Goal: Task Accomplishment & Management: Complete application form

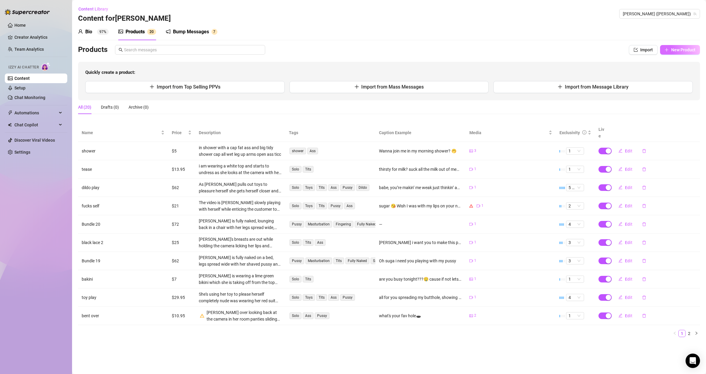
click at [681, 47] on span "New Product" at bounding box center [683, 49] width 24 height 5
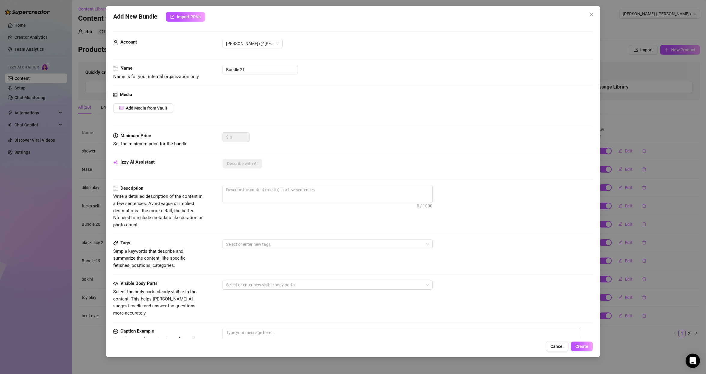
click at [626, 121] on div "Add New Bundle Import PPVs Account [PERSON_NAME] (@[PERSON_NAME]) Name Name is …" at bounding box center [353, 187] width 706 height 374
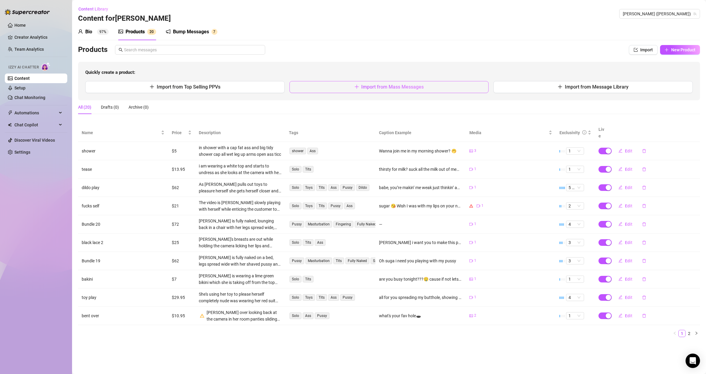
click at [407, 86] on span "Import from Mass Messages" at bounding box center [392, 87] width 62 height 6
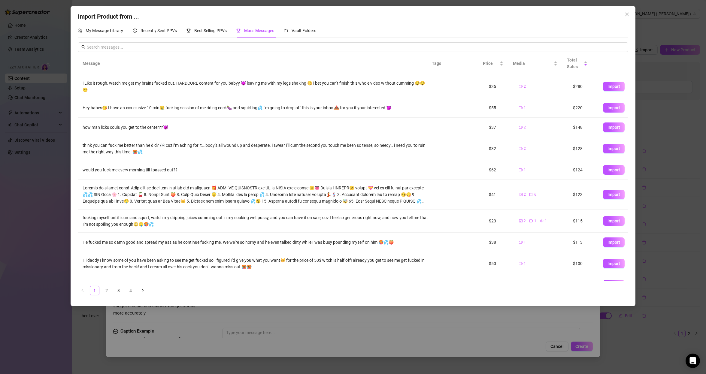
click at [608, 88] on span "Import" at bounding box center [613, 86] width 13 height 5
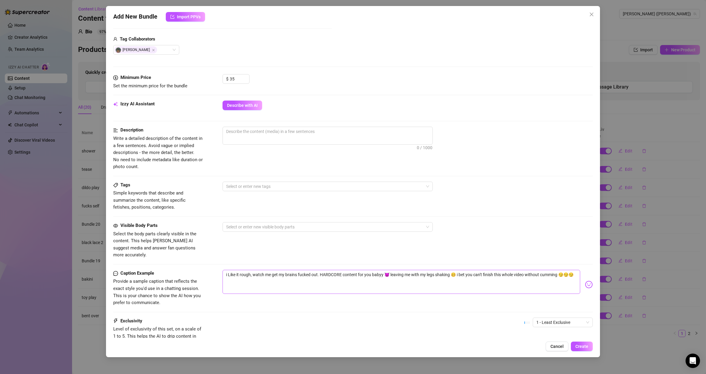
scroll to position [144, 0]
click at [247, 103] on span "Describe with AI" at bounding box center [242, 105] width 31 height 5
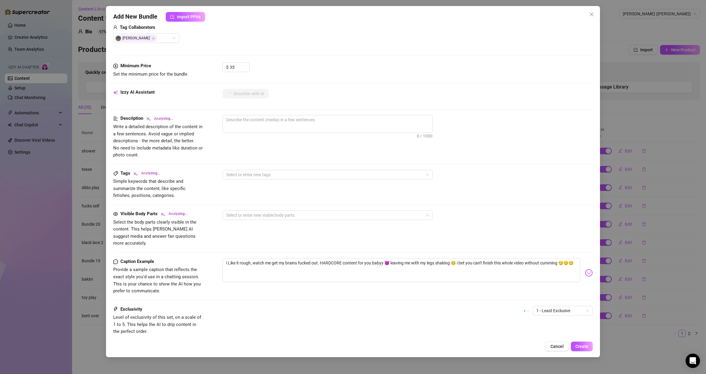
scroll to position [154, 0]
click at [532, 314] on div "Exclusivity Level of exclusivity of this set, on a scale of 1 to 5. This helps …" at bounding box center [353, 322] width 480 height 29
click at [536, 308] on span "1 - Least Exclusive" at bounding box center [562, 312] width 53 height 9
click at [557, 308] on div "1 - Least Exclusive" at bounding box center [562, 313] width 60 height 10
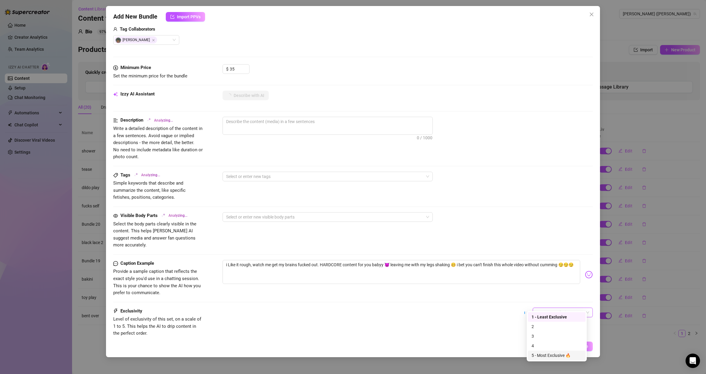
click at [538, 355] on div "5 - Most Exclusive 🔥" at bounding box center [556, 355] width 50 height 7
type textarea "[PERSON_NAME]"
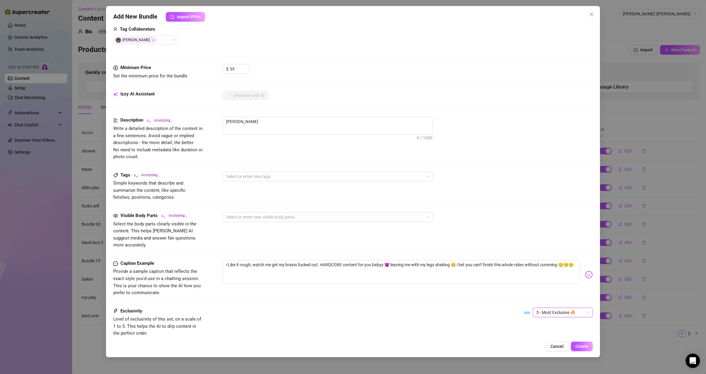
type textarea "[PERSON_NAME] is"
type textarea "[PERSON_NAME] is completely"
type textarea "[PERSON_NAME] is completely naked,"
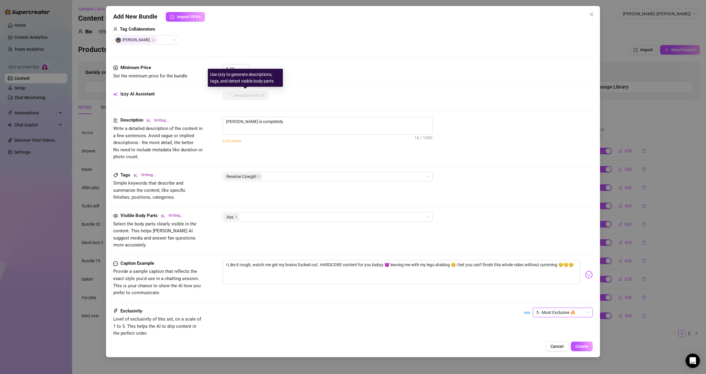
type textarea "[PERSON_NAME] is completely naked,"
type textarea "[PERSON_NAME] is completely naked, riding"
type textarea "[PERSON_NAME] is completely naked, riding a"
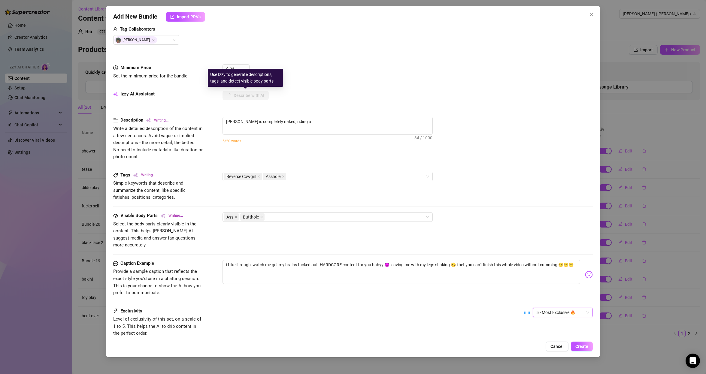
type textarea "[PERSON_NAME] is completely naked, riding a [DEMOGRAPHIC_DATA]"
type textarea "[PERSON_NAME] is completely naked, riding a [DEMOGRAPHIC_DATA] partner"
type textarea "[PERSON_NAME] is completely naked, riding a [DEMOGRAPHIC_DATA] partner in"
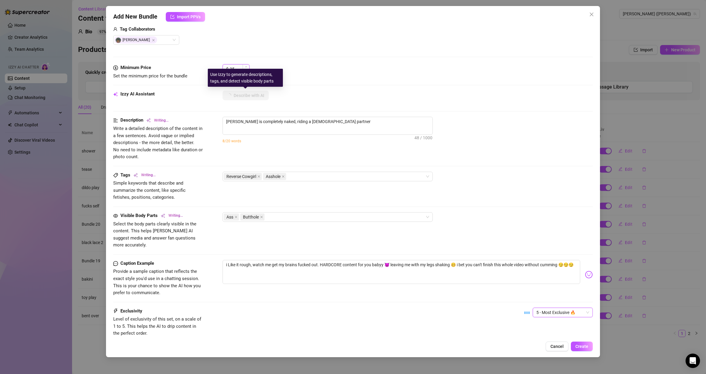
type textarea "[PERSON_NAME] is completely naked, riding a [DEMOGRAPHIC_DATA] partner in"
click at [241, 67] on input "35" at bounding box center [240, 69] width 20 height 9
type textarea "[PERSON_NAME] is completely naked, riding a [DEMOGRAPHIC_DATA] partner in rever…"
click at [241, 67] on input "35" at bounding box center [240, 69] width 20 height 9
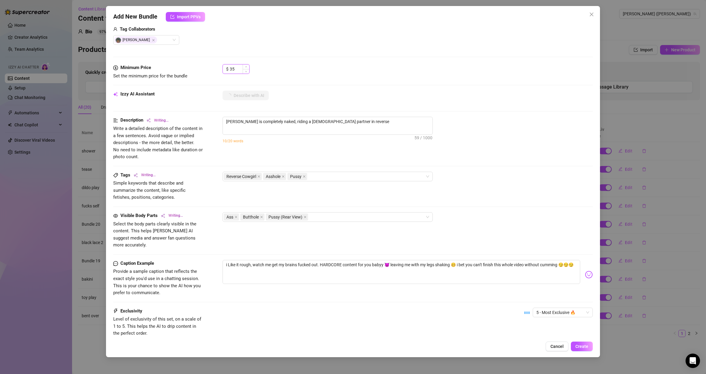
type textarea "[PERSON_NAME] is completely naked, riding a [DEMOGRAPHIC_DATA] partner in rever…"
click at [241, 67] on input "35" at bounding box center [240, 69] width 20 height 9
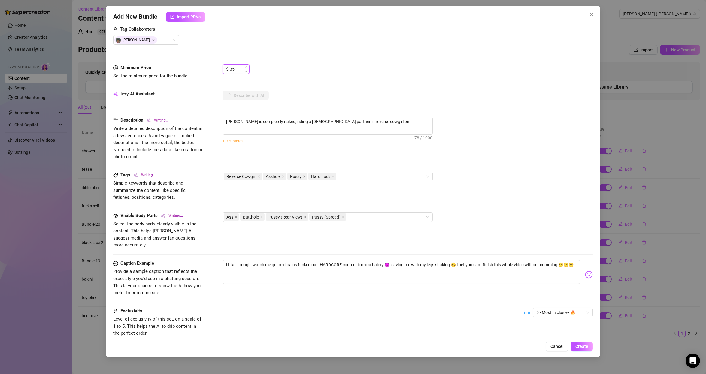
type textarea "[PERSON_NAME] is completely naked, riding a [DEMOGRAPHIC_DATA] partner in rever…"
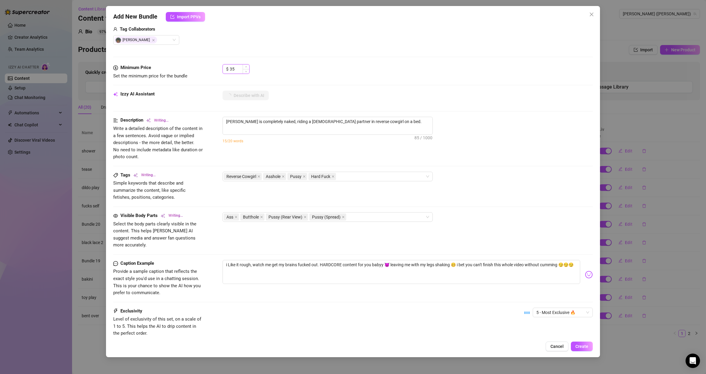
type textarea "[PERSON_NAME] is completely naked, riding a [DEMOGRAPHIC_DATA] partner in rever…"
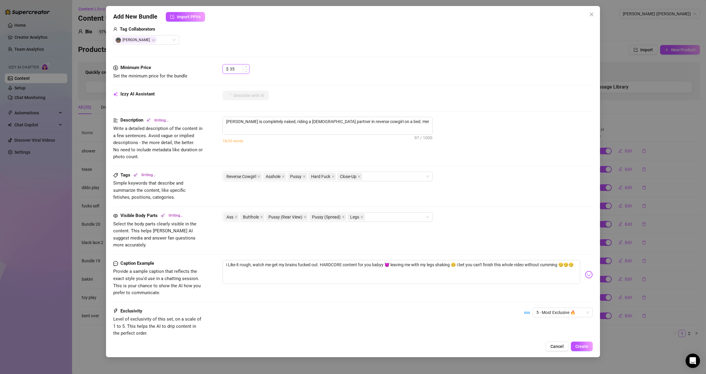
type textarea "[PERSON_NAME] is completely naked, riding a [DEMOGRAPHIC_DATA] partner in rever…"
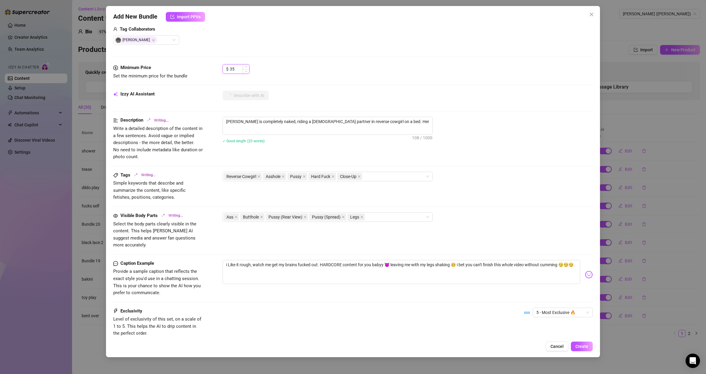
type textarea "[PERSON_NAME] is completely naked, riding a [DEMOGRAPHIC_DATA] partner in rever…"
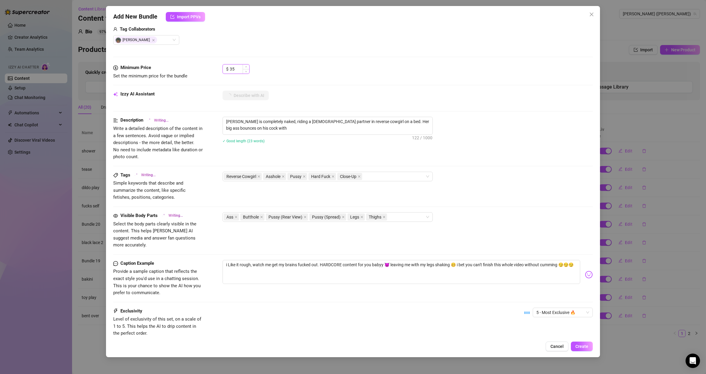
type textarea "[PERSON_NAME] is completely naked, riding a [DEMOGRAPHIC_DATA] partner in rever…"
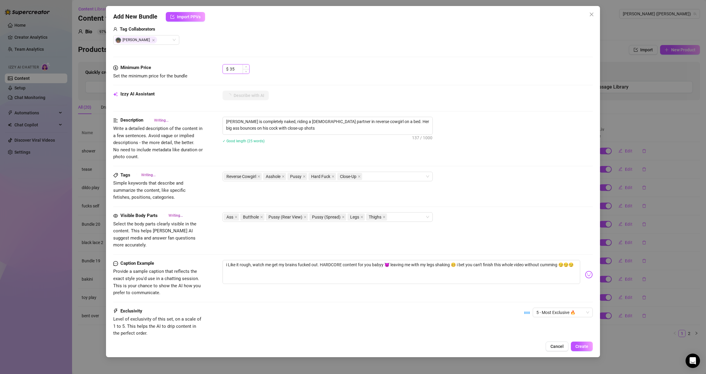
type textarea "[PERSON_NAME] is completely naked, riding a [DEMOGRAPHIC_DATA] partner in rever…"
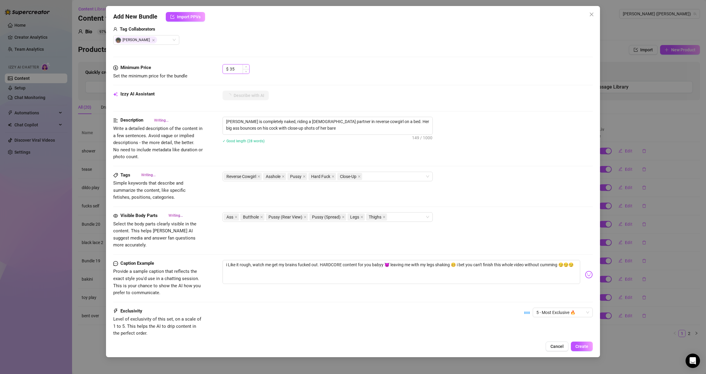
type textarea "[PERSON_NAME] is completely naked, riding a [DEMOGRAPHIC_DATA] partner in rever…"
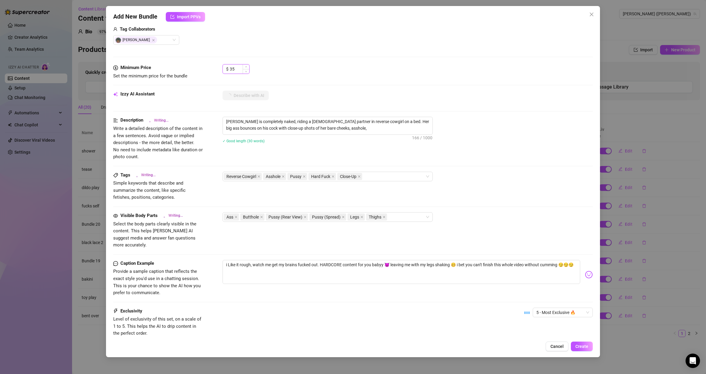
type textarea "[PERSON_NAME] is completely naked, riding a [DEMOGRAPHIC_DATA] partner in rever…"
type input "7"
type textarea "[PERSON_NAME] is completely naked, riding a [DEMOGRAPHIC_DATA] partner in rever…"
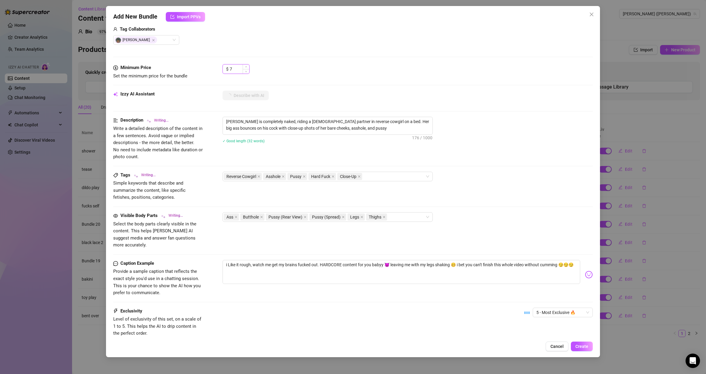
type textarea "[PERSON_NAME] is completely naked, riding a [DEMOGRAPHIC_DATA] partner in rever…"
type input "75"
type textarea "[PERSON_NAME] is completely naked, riding a [DEMOGRAPHIC_DATA] partner in rever…"
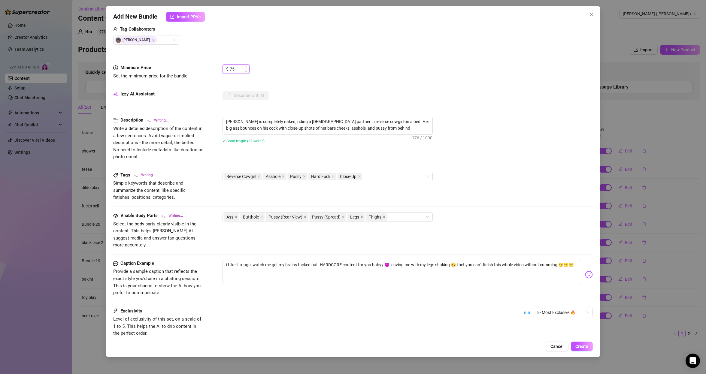
type textarea "[PERSON_NAME] is completely naked, riding a [DEMOGRAPHIC_DATA] partner in rever…"
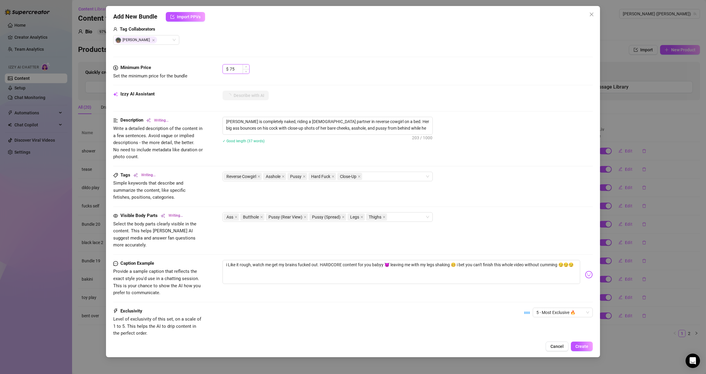
type textarea "[PERSON_NAME] is completely naked, riding a [DEMOGRAPHIC_DATA] partner in rever…"
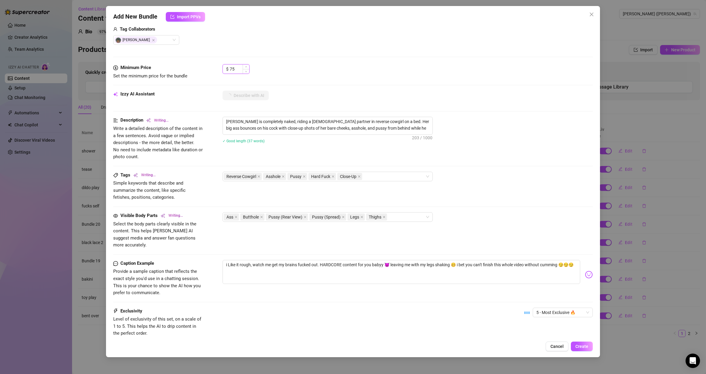
type textarea "[PERSON_NAME] is completely naked, riding a [DEMOGRAPHIC_DATA] partner in rever…"
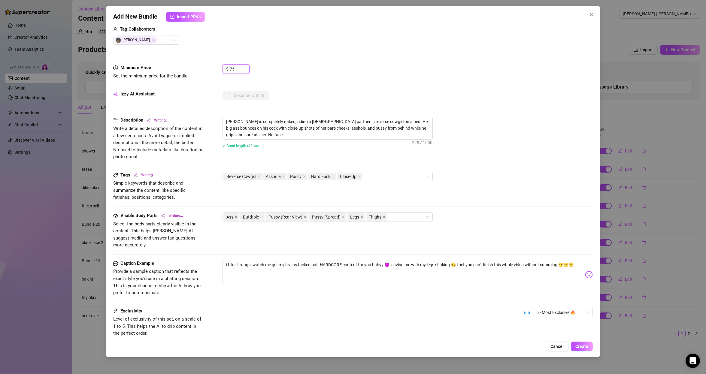
type textarea "[PERSON_NAME] is completely naked, riding a [DEMOGRAPHIC_DATA] partner in rever…"
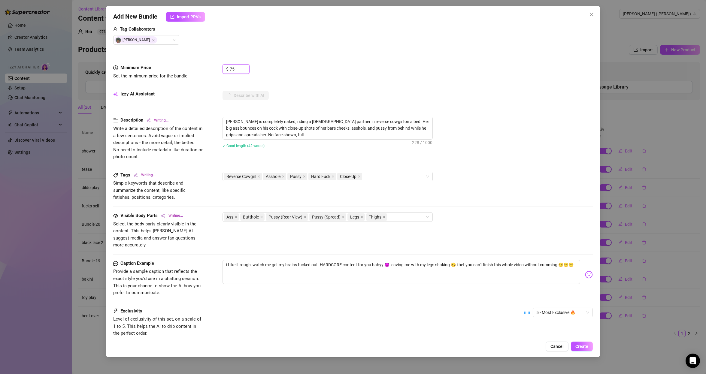
type textarea "[PERSON_NAME] is completely naked, riding a [DEMOGRAPHIC_DATA] partner in rever…"
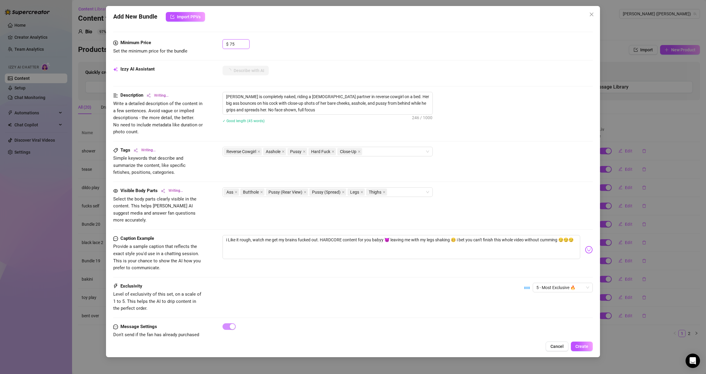
type textarea "[PERSON_NAME] is completely naked, riding a [DEMOGRAPHIC_DATA] partner in rever…"
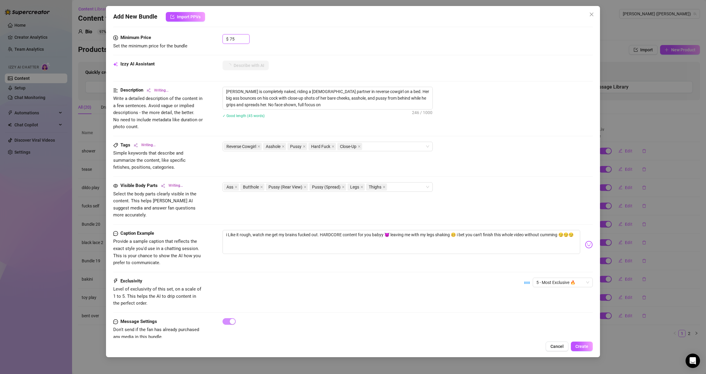
scroll to position [190, 0]
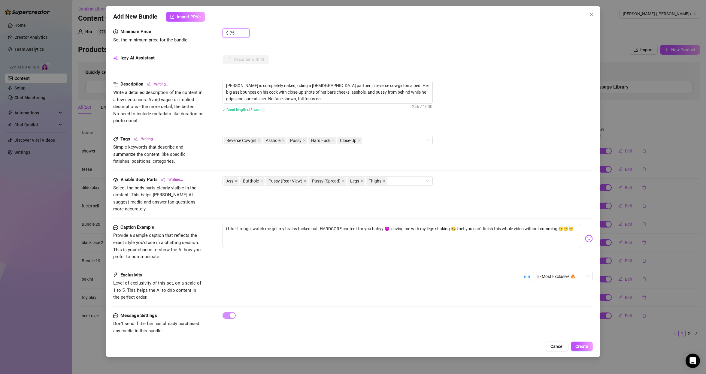
type textarea "[PERSON_NAME] is completely naked, riding a [DEMOGRAPHIC_DATA] partner in rever…"
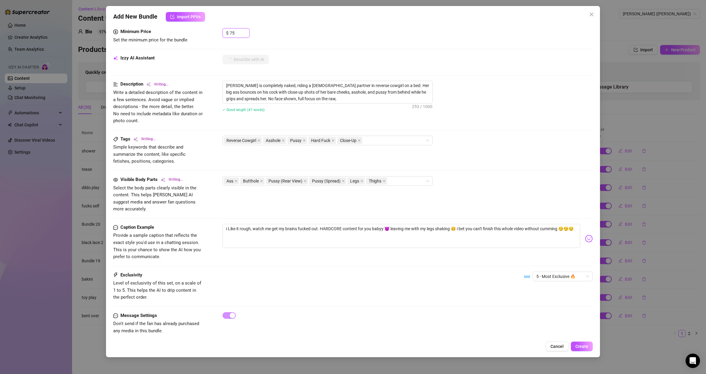
type textarea "[PERSON_NAME] is completely naked, riding a [DEMOGRAPHIC_DATA] partner in rever…"
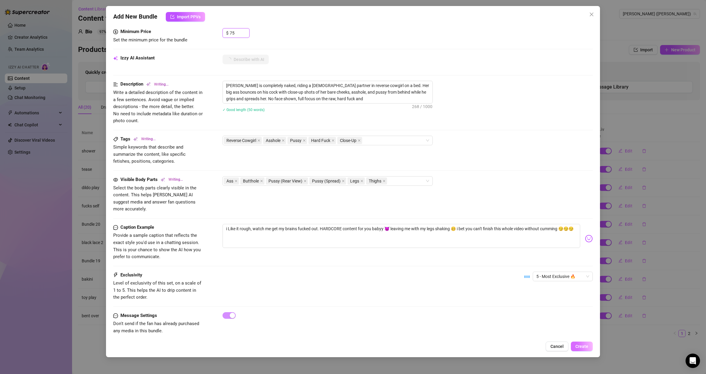
type textarea "[PERSON_NAME] is completely naked, riding a [DEMOGRAPHIC_DATA] partner in rever…"
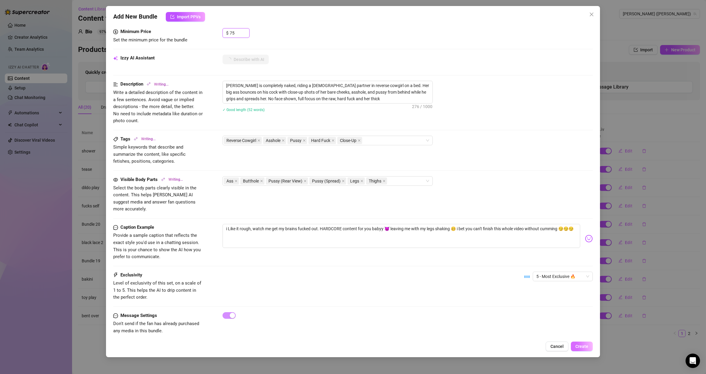
type textarea "[PERSON_NAME] is completely naked, riding a [DEMOGRAPHIC_DATA] partner in rever…"
type input "75"
click at [583, 348] on span "Create" at bounding box center [581, 346] width 13 height 5
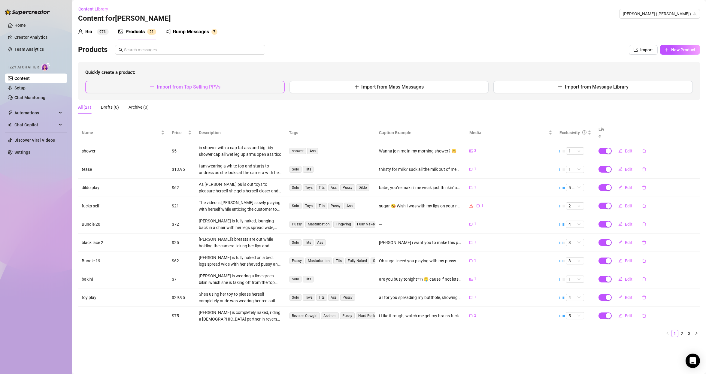
click at [225, 82] on button "Import from Top Selling PPVs" at bounding box center [184, 87] width 199 height 12
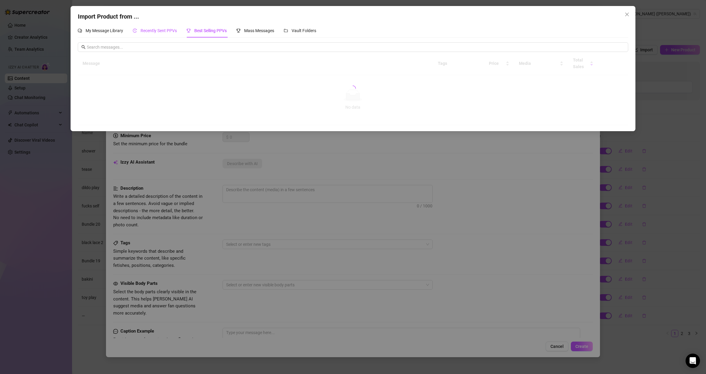
click at [167, 29] on span "Recently Sent PPVs" at bounding box center [158, 30] width 36 height 5
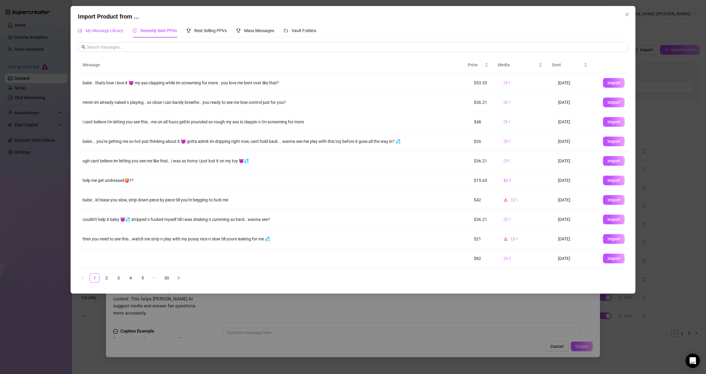
click at [112, 32] on span "My Message Library" at bounding box center [105, 30] width 38 height 5
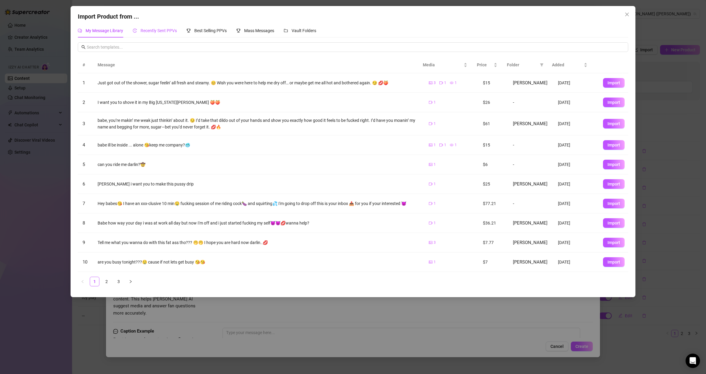
click at [155, 31] on span "Recently Sent PPVs" at bounding box center [158, 30] width 36 height 5
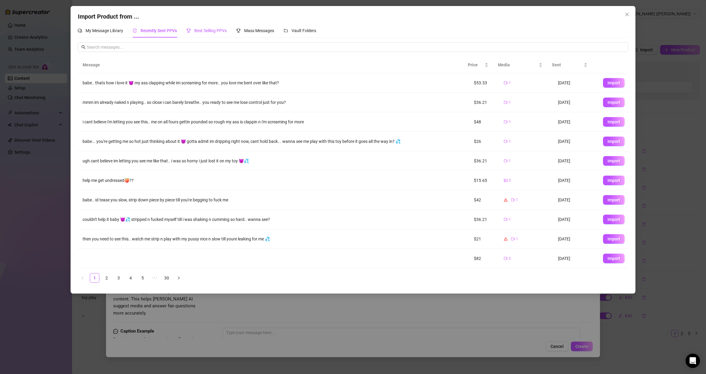
click at [201, 33] on span "Best Selling PPVs" at bounding box center [210, 30] width 32 height 5
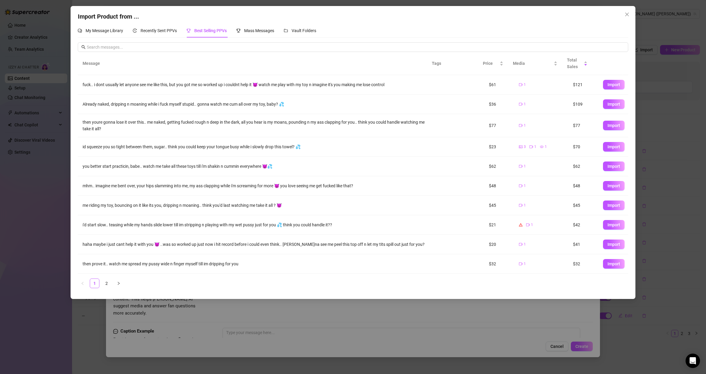
click at [199, 28] on div "Best Selling PPVs" at bounding box center [206, 30] width 40 height 7
click at [576, 67] on span "Total Sales" at bounding box center [575, 63] width 16 height 13
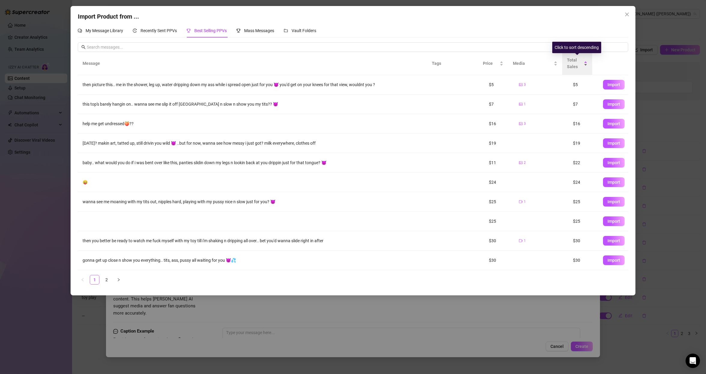
click at [578, 67] on span "Total Sales" at bounding box center [575, 63] width 16 height 13
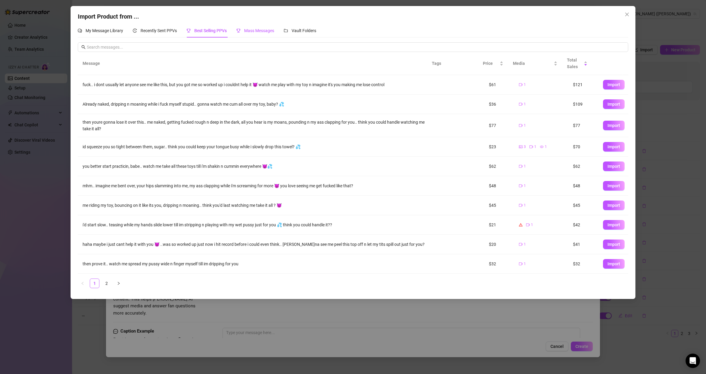
click at [262, 29] on span "Mass Messages" at bounding box center [259, 30] width 30 height 5
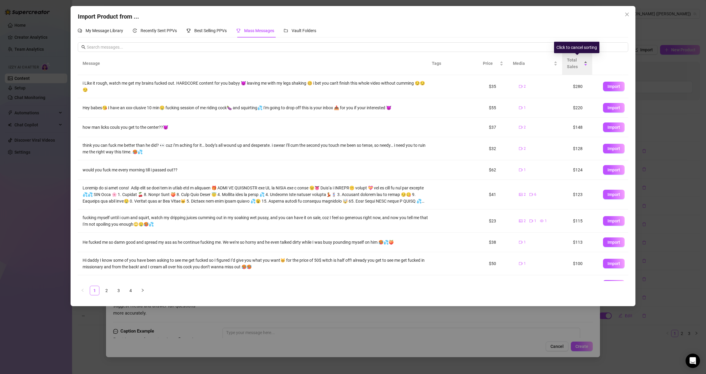
click at [576, 66] on span "Total Sales" at bounding box center [575, 63] width 16 height 13
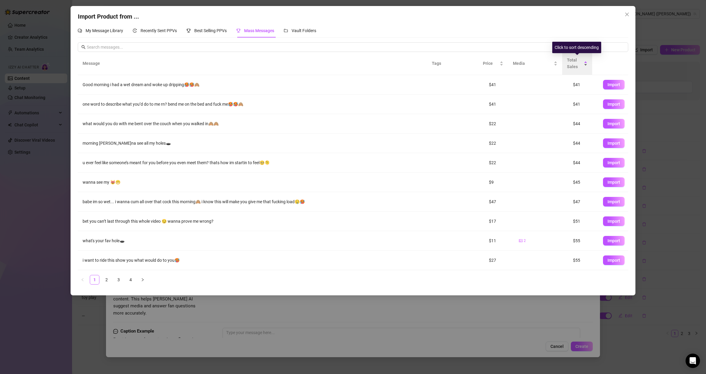
click at [576, 66] on span "Total Sales" at bounding box center [575, 63] width 16 height 13
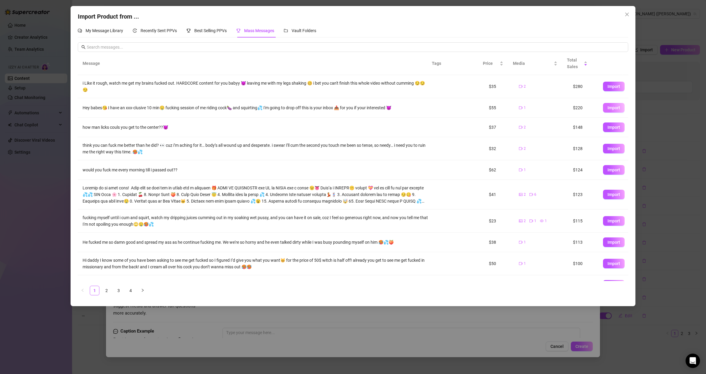
click at [614, 107] on button "Import" at bounding box center [614, 108] width 22 height 10
type textarea "Hey babes😘 I have an xxx-clusive 10 min🤤 fucking session of me riding cock🍆 and…"
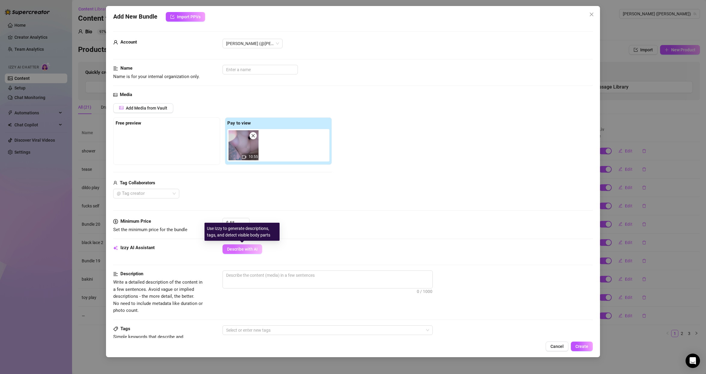
click at [250, 247] on span "Describe with AI" at bounding box center [242, 249] width 31 height 5
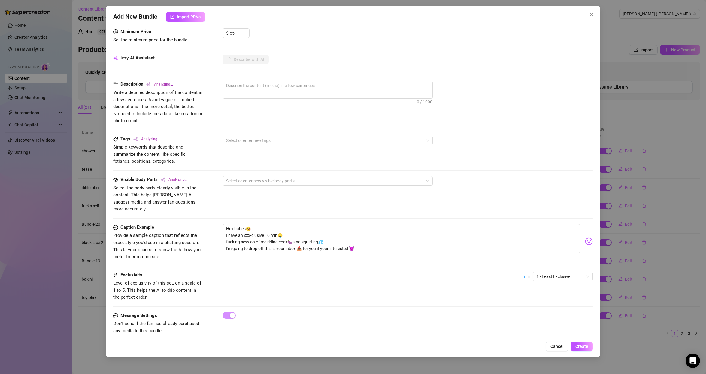
click at [562, 261] on div "Caption Example Provide a sample caption that reflects the exact style you'd us…" at bounding box center [353, 248] width 480 height 48
click at [559, 272] on span "1 - Least Exclusive" at bounding box center [562, 276] width 53 height 9
click at [553, 321] on div "5 - Most Exclusive 🔥" at bounding box center [556, 319] width 50 height 7
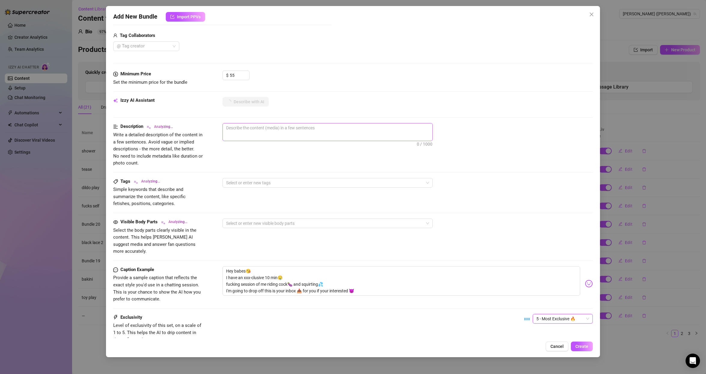
scroll to position [154, 0]
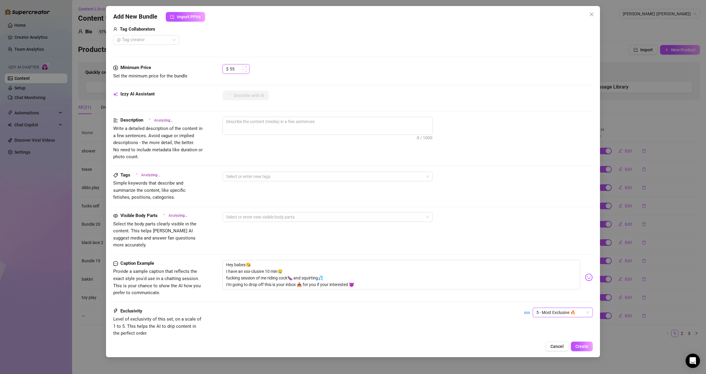
click at [234, 65] on input "55" at bounding box center [240, 69] width 20 height 9
type input "100"
click at [582, 345] on span "Create" at bounding box center [581, 346] width 13 height 5
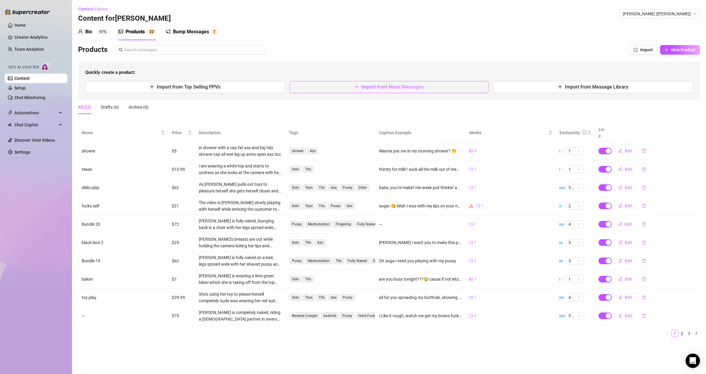
click at [354, 88] on icon "plus" at bounding box center [356, 86] width 5 height 5
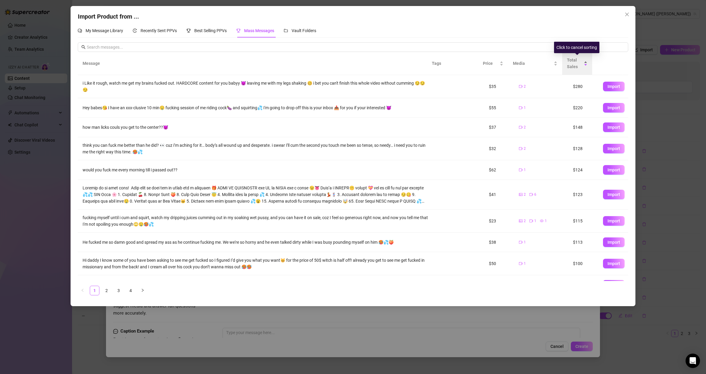
click at [580, 69] on span "Total Sales" at bounding box center [575, 63] width 16 height 13
click at [580, 68] on span "Total Sales" at bounding box center [575, 63] width 16 height 13
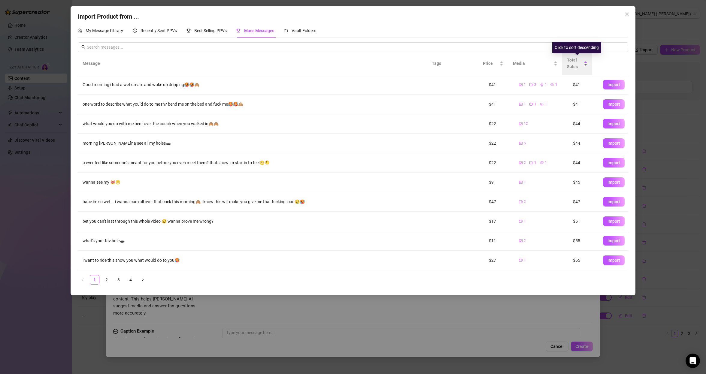
click at [580, 68] on span "Total Sales" at bounding box center [575, 63] width 16 height 13
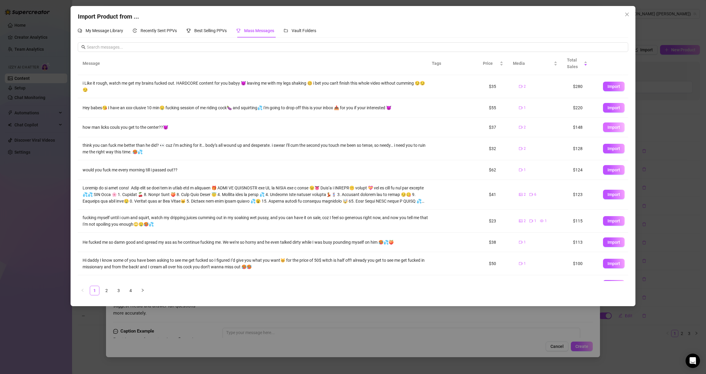
click at [614, 129] on button "Import" at bounding box center [614, 127] width 22 height 10
type textarea "how man licks couls you get to the center??😈"
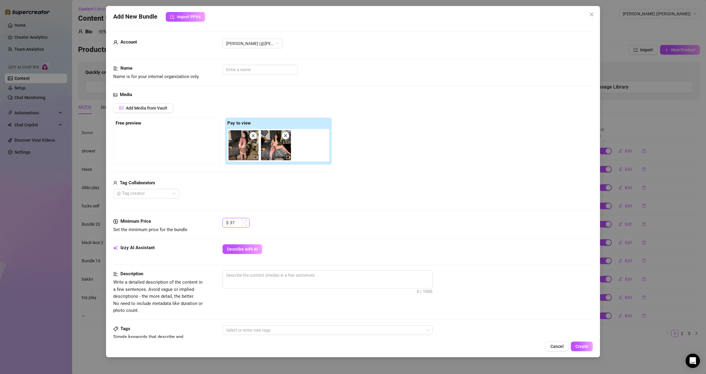
click at [237, 219] on input "37" at bounding box center [240, 222] width 20 height 9
click at [236, 219] on input "37" at bounding box center [240, 222] width 20 height 9
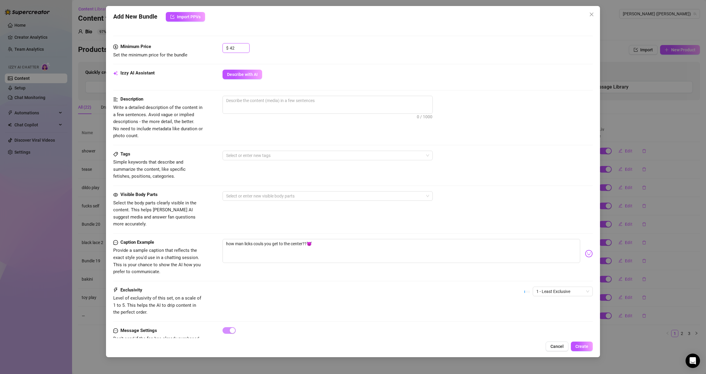
scroll to position [154, 0]
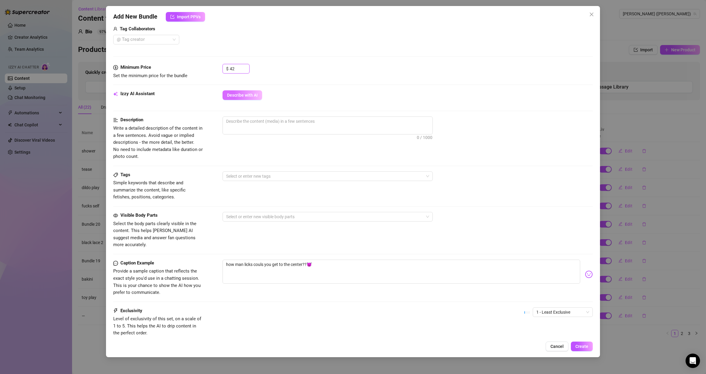
type input "42"
click at [246, 94] on span "Describe with AI" at bounding box center [242, 95] width 31 height 5
type textarea "[PERSON_NAME]"
type textarea "[PERSON_NAME] is"
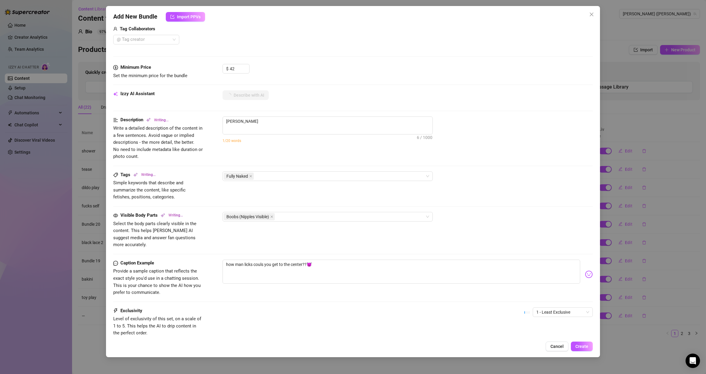
type textarea "[PERSON_NAME] is"
type textarea "[PERSON_NAME] is completely"
type textarea "[PERSON_NAME] is completely naked"
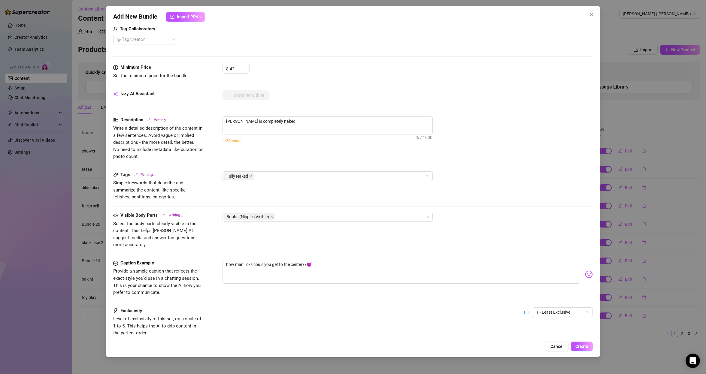
type textarea "[PERSON_NAME] is completely naked in"
type textarea "[PERSON_NAME] is completely naked in a"
type textarea "[PERSON_NAME] is completely naked in a bedroom,"
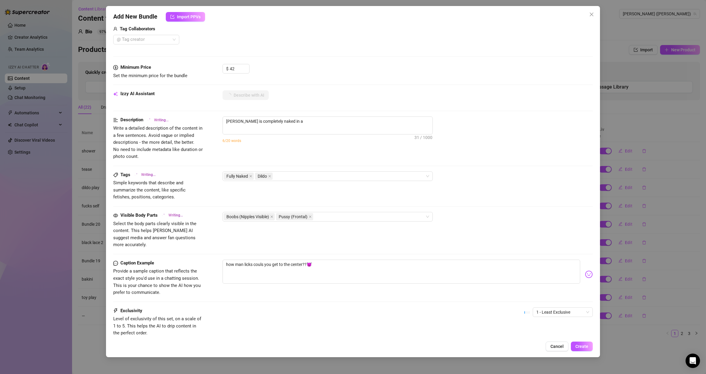
type textarea "[PERSON_NAME] is completely naked in a bedroom,"
type textarea "[PERSON_NAME] is completely naked in a bedroom, showing"
type textarea "[PERSON_NAME] is completely naked in a bedroom, showing off"
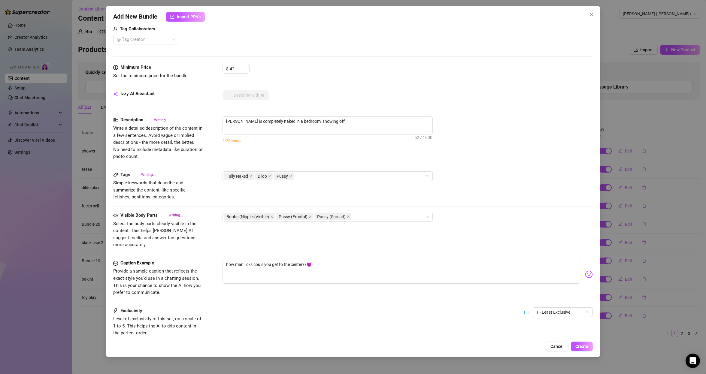
type textarea "[PERSON_NAME] is completely naked in a bedroom, showing off her"
type textarea "[PERSON_NAME] is completely naked in a bedroom, showing off her tattooed"
type textarea "[PERSON_NAME] is completely naked in a bedroom, showing off her tattooed curves"
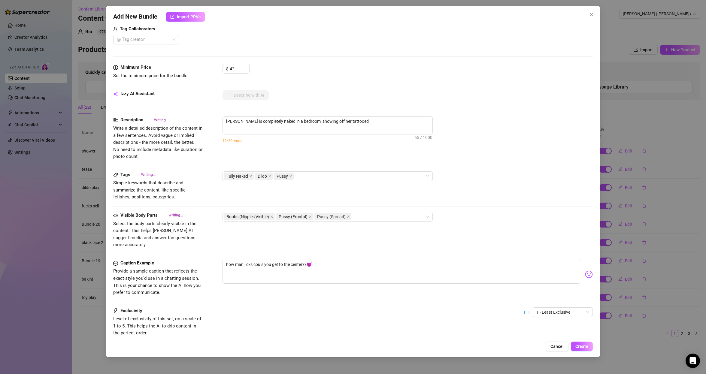
type textarea "[PERSON_NAME] is completely naked in a bedroom, showing off her tattooed curves"
type textarea "[PERSON_NAME] is completely naked in a bedroom, showing off her tattooed curves…"
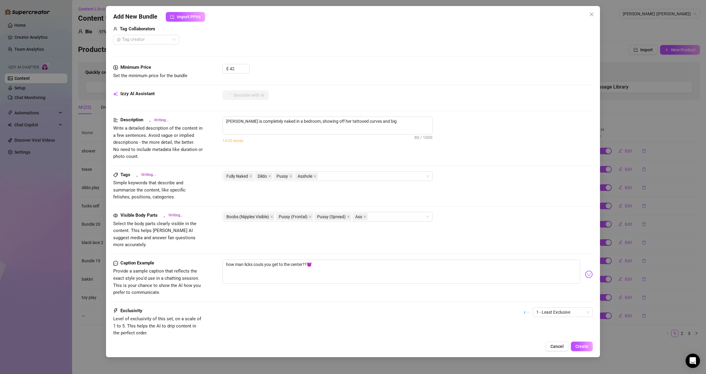
type textarea "[PERSON_NAME] is completely naked in a bedroom, showing off her tattooed curves…"
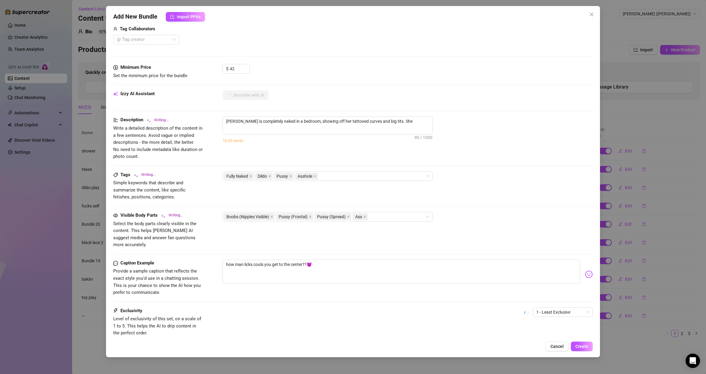
type textarea "[PERSON_NAME] is completely naked in a bedroom, showing off her tattooed curves…"
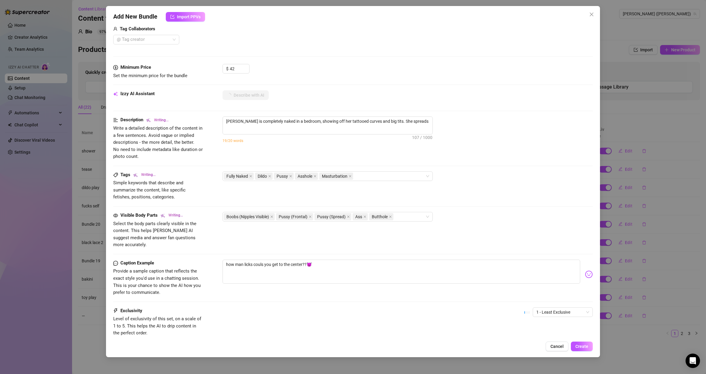
type textarea "[PERSON_NAME] is completely naked in a bedroom, showing off her tattooed curves…"
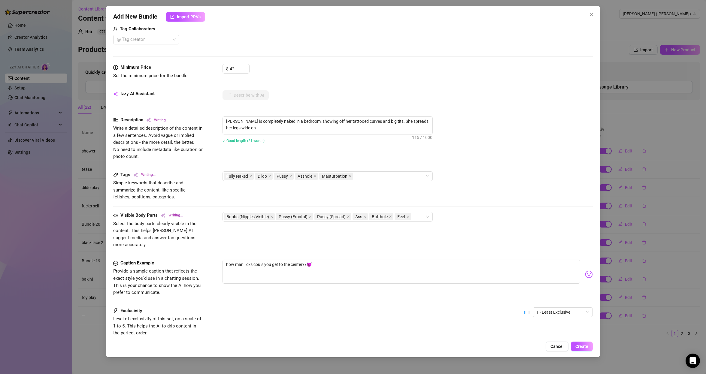
type textarea "[PERSON_NAME] is completely naked in a bedroom, showing off her tattooed curves…"
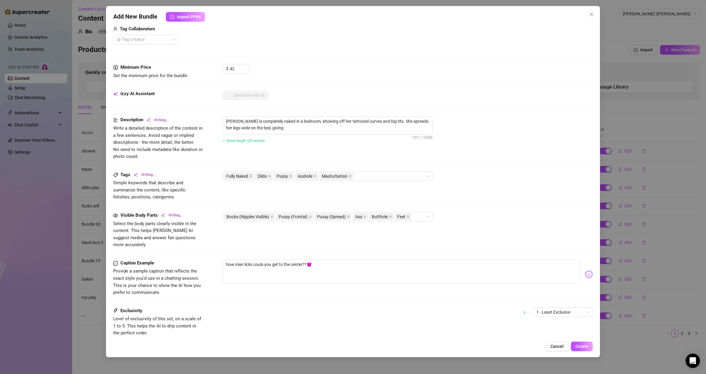
type textarea "[PERSON_NAME] is completely naked in a bedroom, showing off her tattooed curves…"
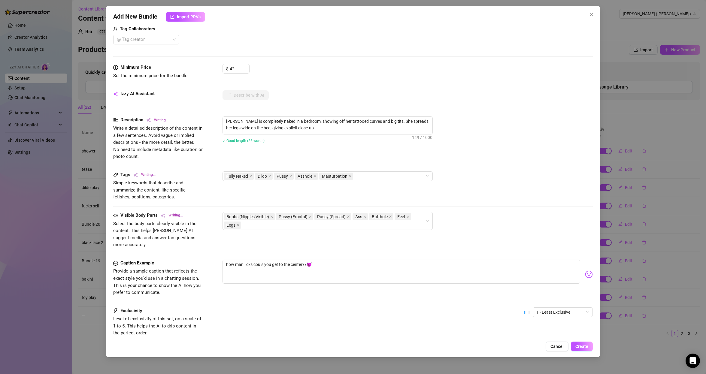
type textarea "[PERSON_NAME] is completely naked in a bedroom, showing off her tattooed curves…"
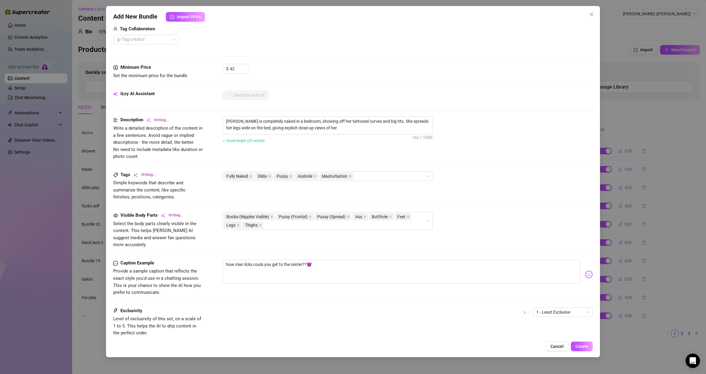
type textarea "[PERSON_NAME] is completely naked in a bedroom, showing off her tattooed curves…"
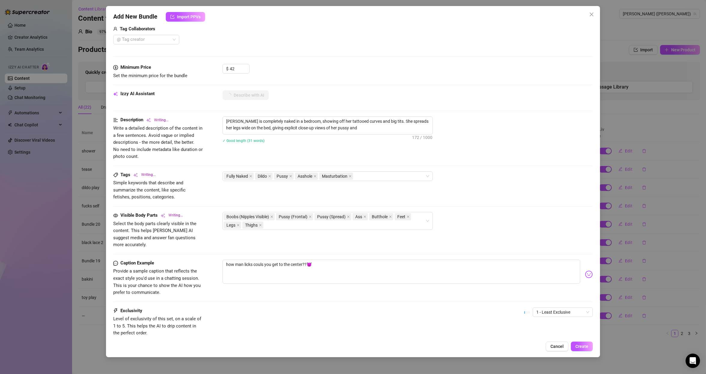
type textarea "[PERSON_NAME] is completely naked in a bedroom, showing off her tattooed curves…"
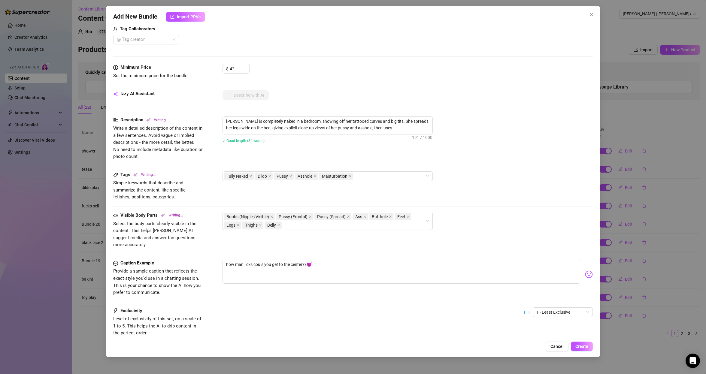
type textarea "[PERSON_NAME] is completely naked in a bedroom, showing off her tattooed curves…"
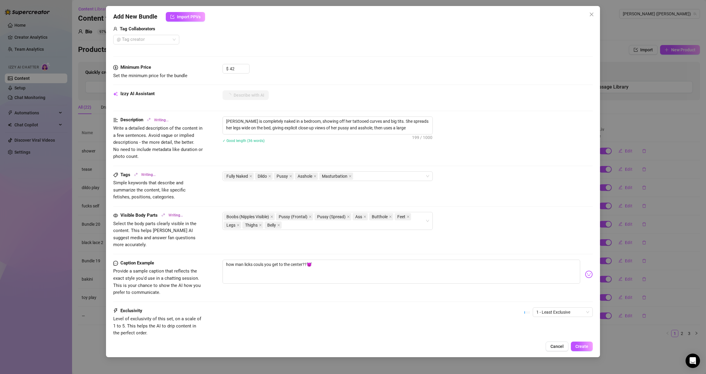
type textarea "[PERSON_NAME] is completely naked in a bedroom, showing off her tattooed curves…"
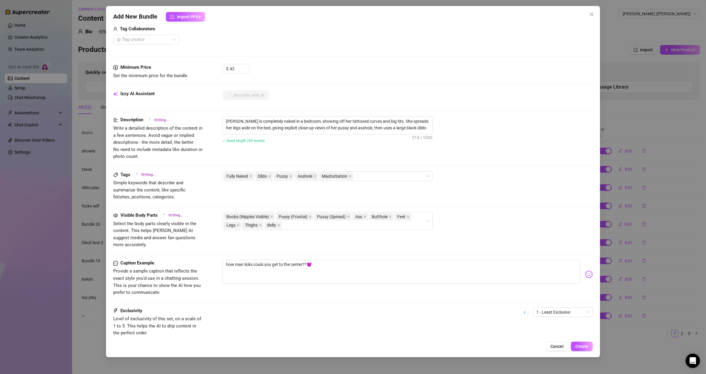
type textarea "[PERSON_NAME] is completely naked in a bedroom, showing off her tattooed curves…"
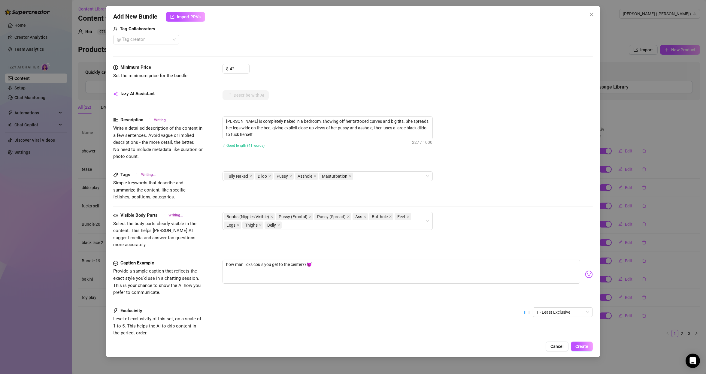
type textarea "[PERSON_NAME] is completely naked in a bedroom, showing off her tattooed curves…"
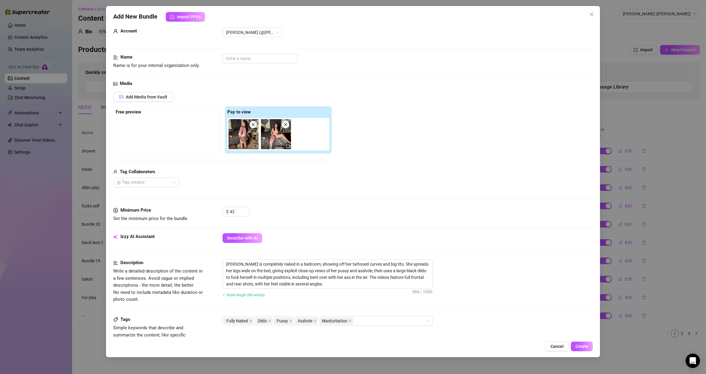
scroll to position [0, 0]
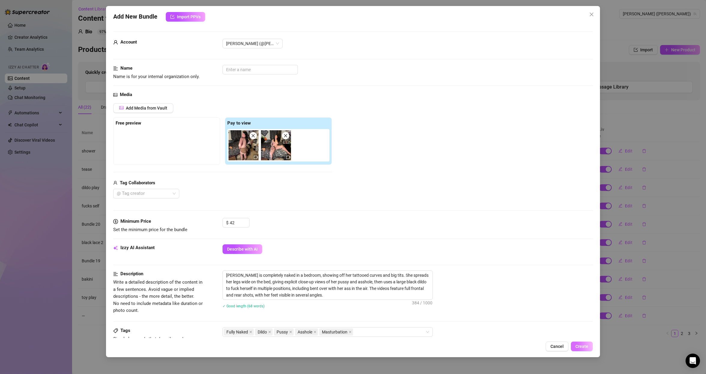
click at [584, 346] on span "Create" at bounding box center [581, 346] width 13 height 5
